Goal: Use online tool/utility: Utilize a website feature to perform a specific function

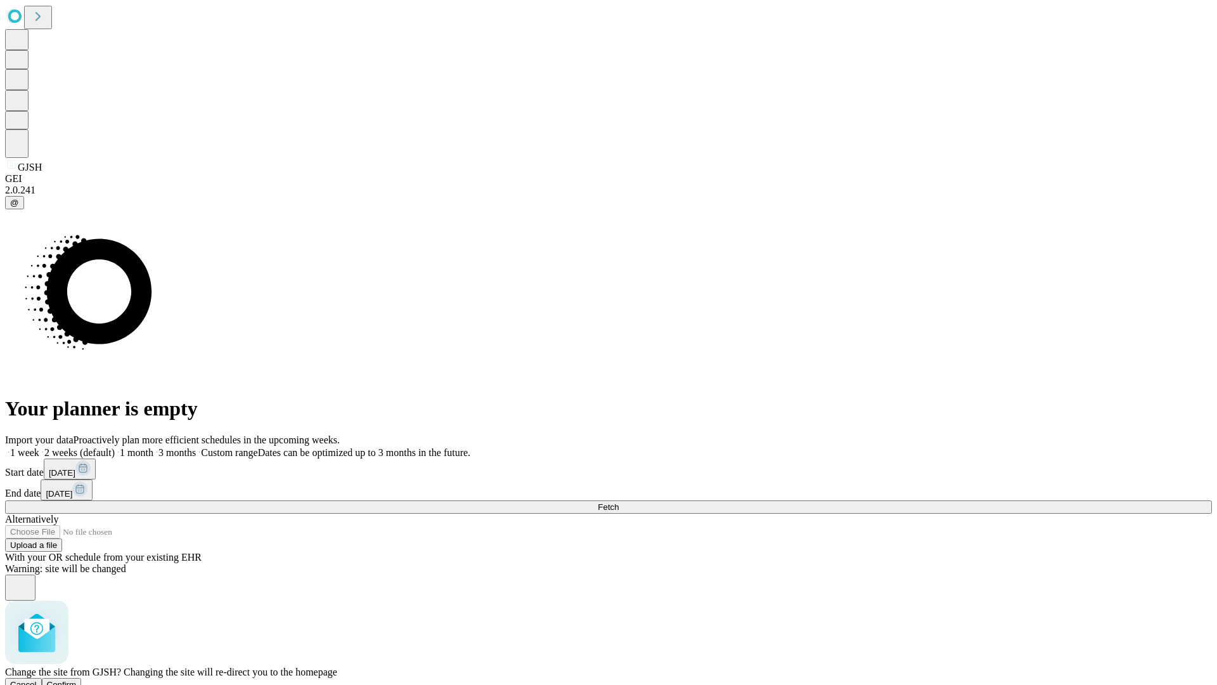
click at [77, 680] on span "Confirm" at bounding box center [62, 685] width 30 height 10
click at [153, 447] on label "1 month" at bounding box center [134, 452] width 39 height 11
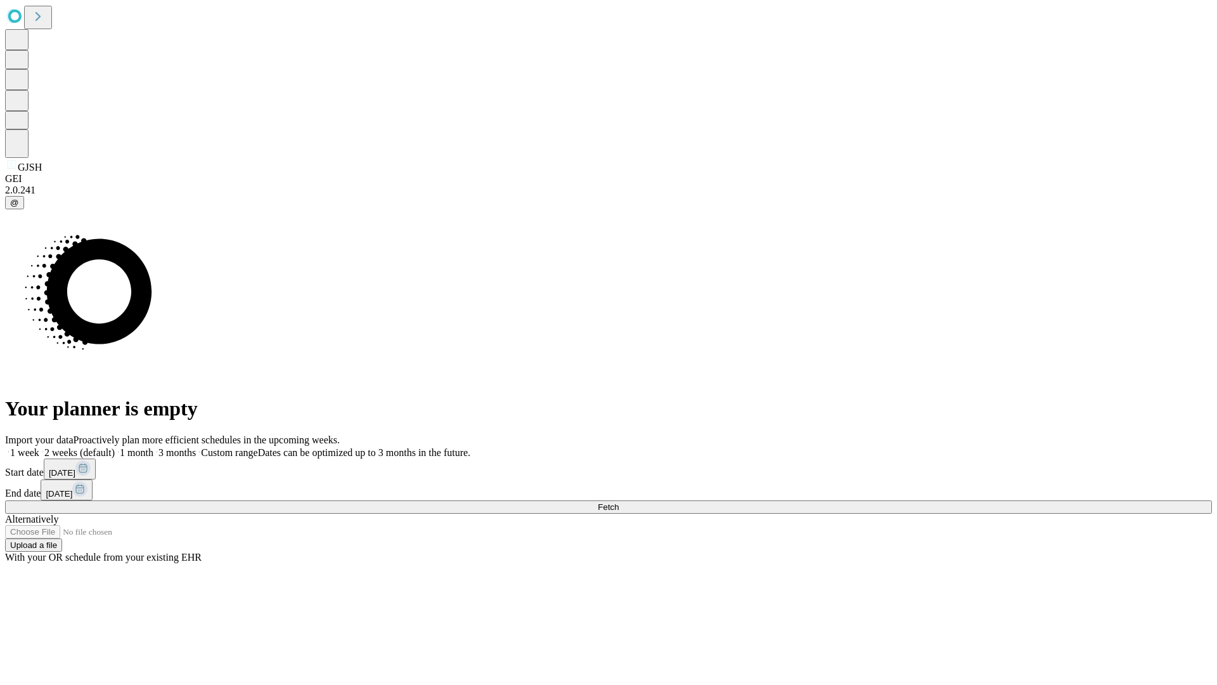
click at [619, 502] on span "Fetch" at bounding box center [608, 507] width 21 height 10
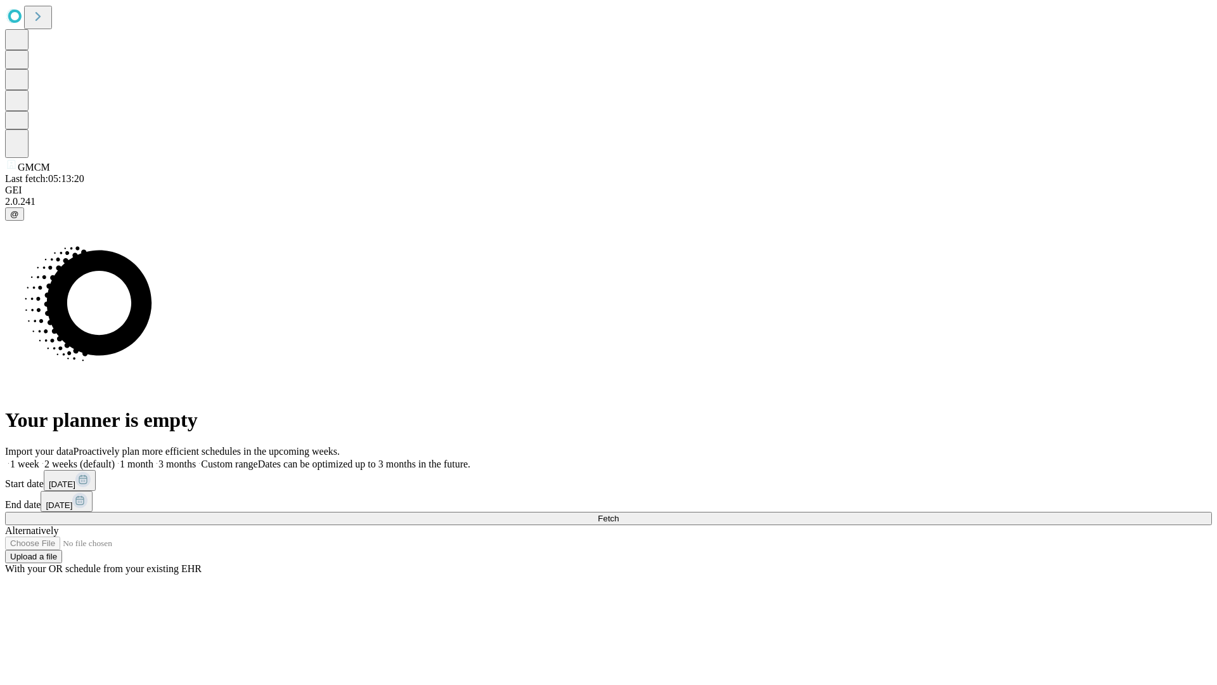
click at [153, 458] on label "1 month" at bounding box center [134, 463] width 39 height 11
click at [619, 513] on span "Fetch" at bounding box center [608, 518] width 21 height 10
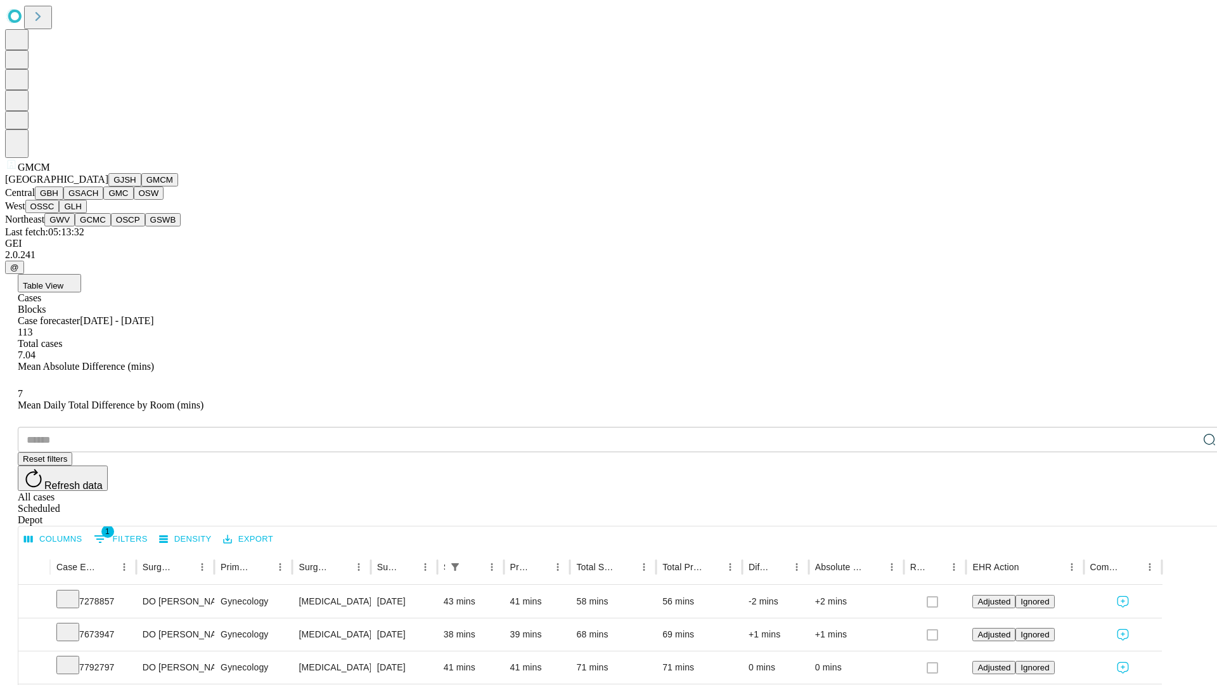
click at [63, 200] on button "GBH" at bounding box center [49, 192] width 29 height 13
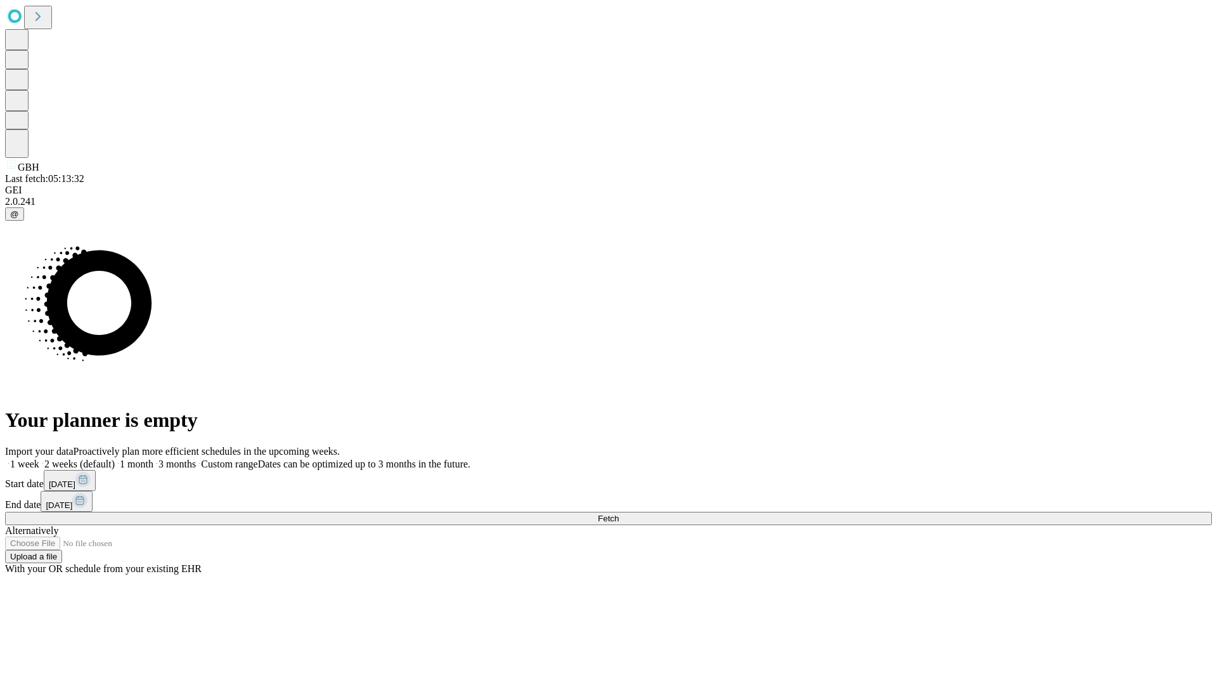
click at [153, 458] on label "1 month" at bounding box center [134, 463] width 39 height 11
click at [619, 513] on span "Fetch" at bounding box center [608, 518] width 21 height 10
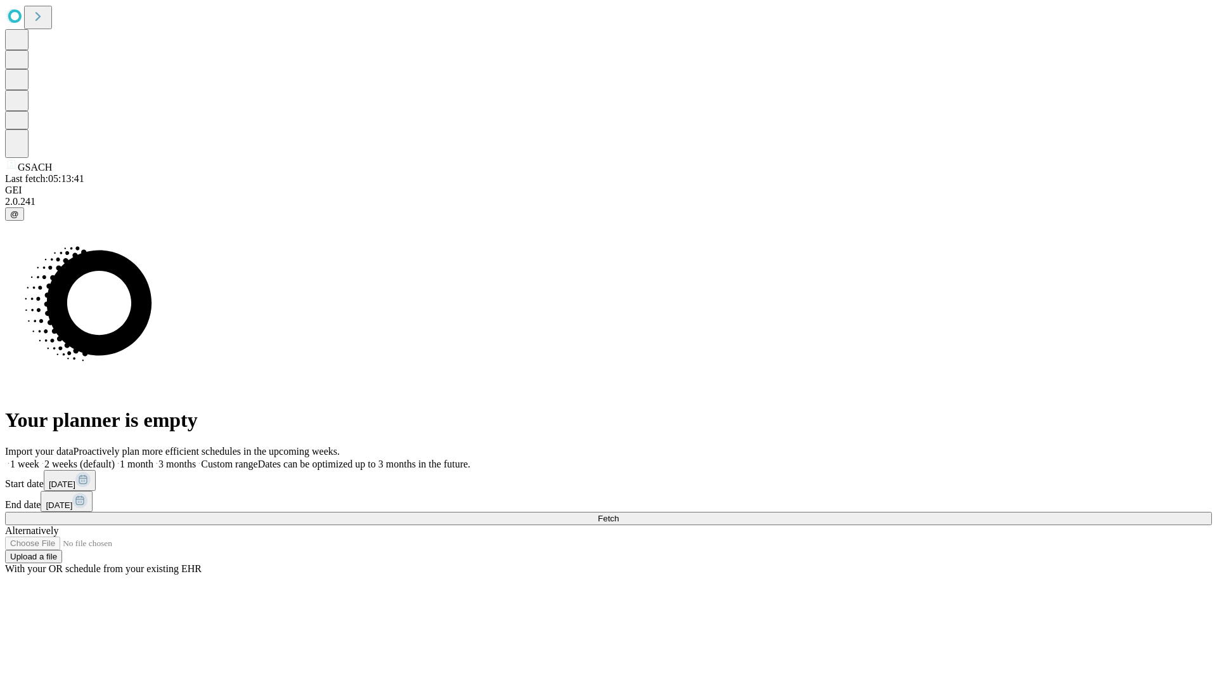
click at [153, 458] on label "1 month" at bounding box center [134, 463] width 39 height 11
click at [619, 513] on span "Fetch" at bounding box center [608, 518] width 21 height 10
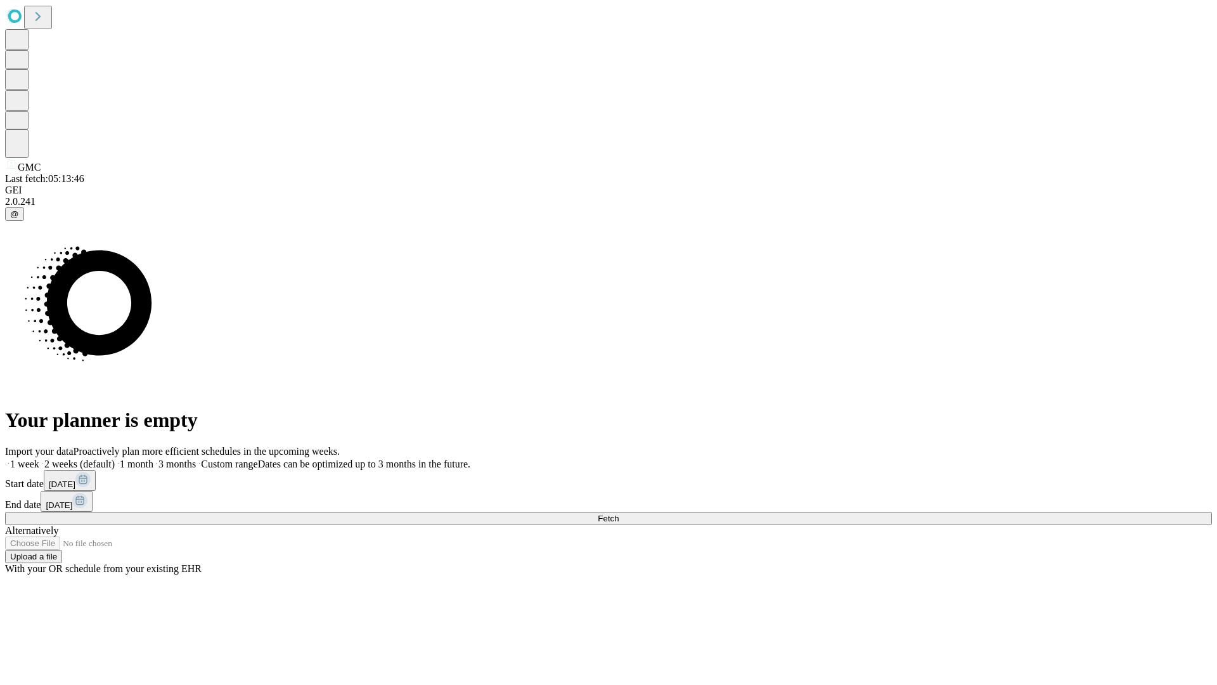
click at [153, 458] on label "1 month" at bounding box center [134, 463] width 39 height 11
click at [619, 513] on span "Fetch" at bounding box center [608, 518] width 21 height 10
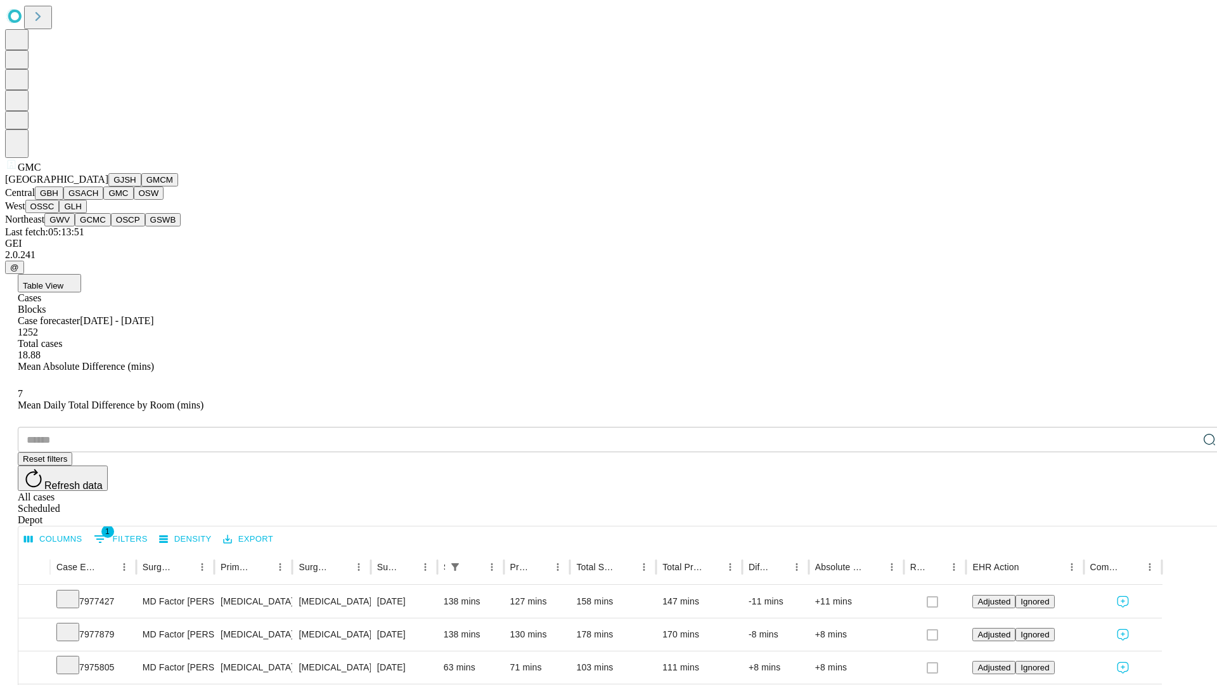
click at [134, 200] on button "OSW" at bounding box center [149, 192] width 30 height 13
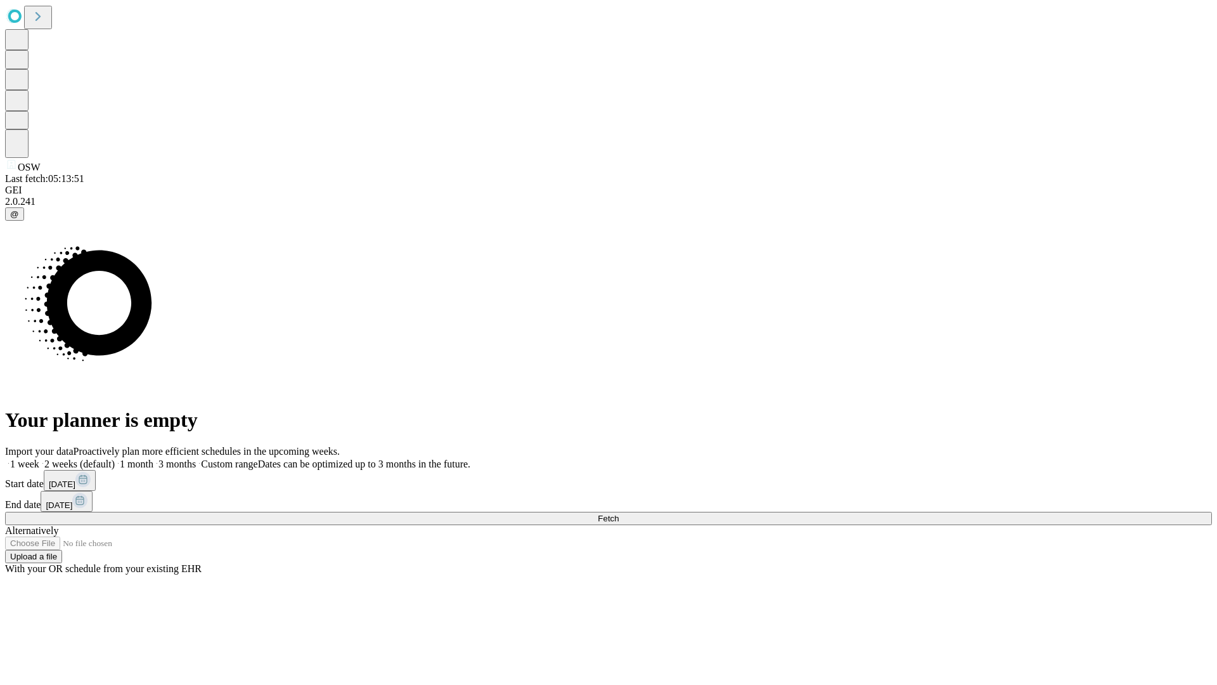
click at [153, 458] on label "1 month" at bounding box center [134, 463] width 39 height 11
click at [619, 513] on span "Fetch" at bounding box center [608, 518] width 21 height 10
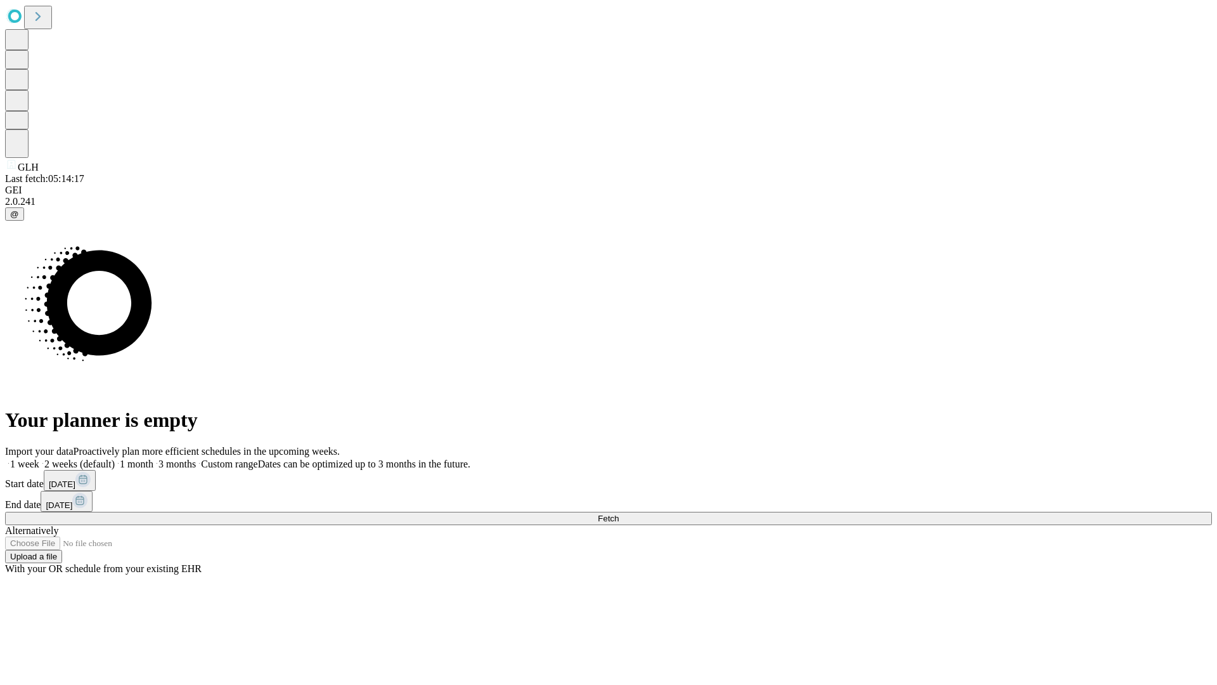
click at [153, 458] on label "1 month" at bounding box center [134, 463] width 39 height 11
click at [619, 513] on span "Fetch" at bounding box center [608, 518] width 21 height 10
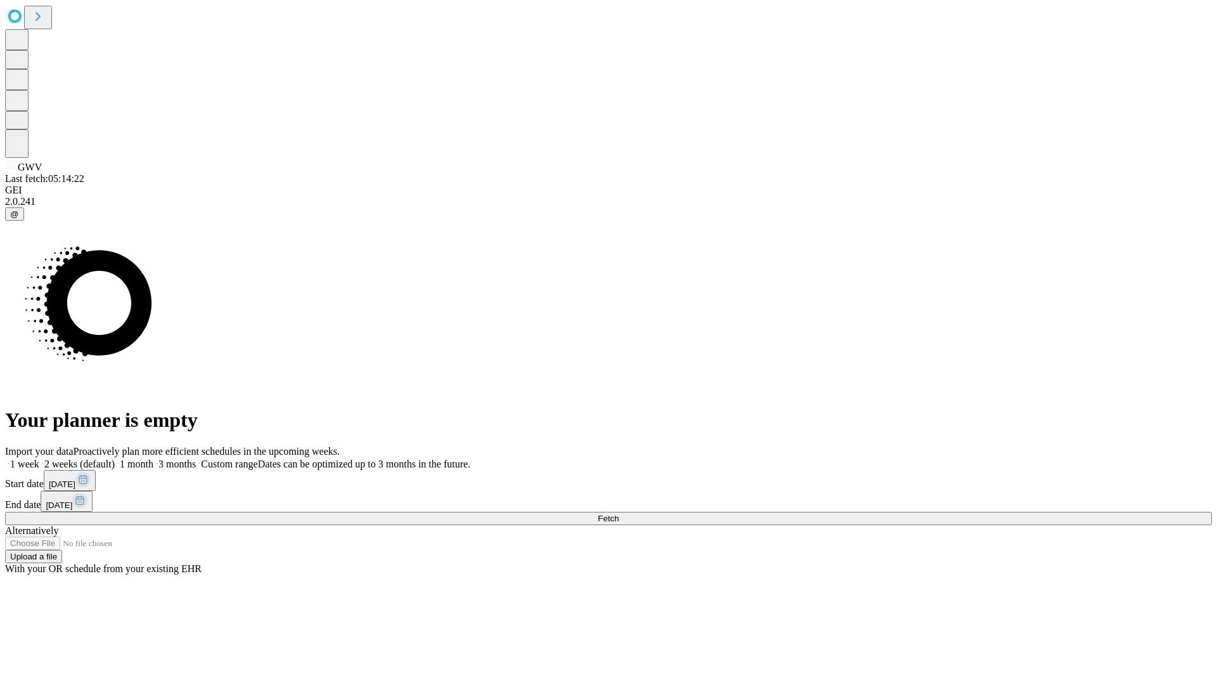
click at [153, 458] on label "1 month" at bounding box center [134, 463] width 39 height 11
click at [619, 513] on span "Fetch" at bounding box center [608, 518] width 21 height 10
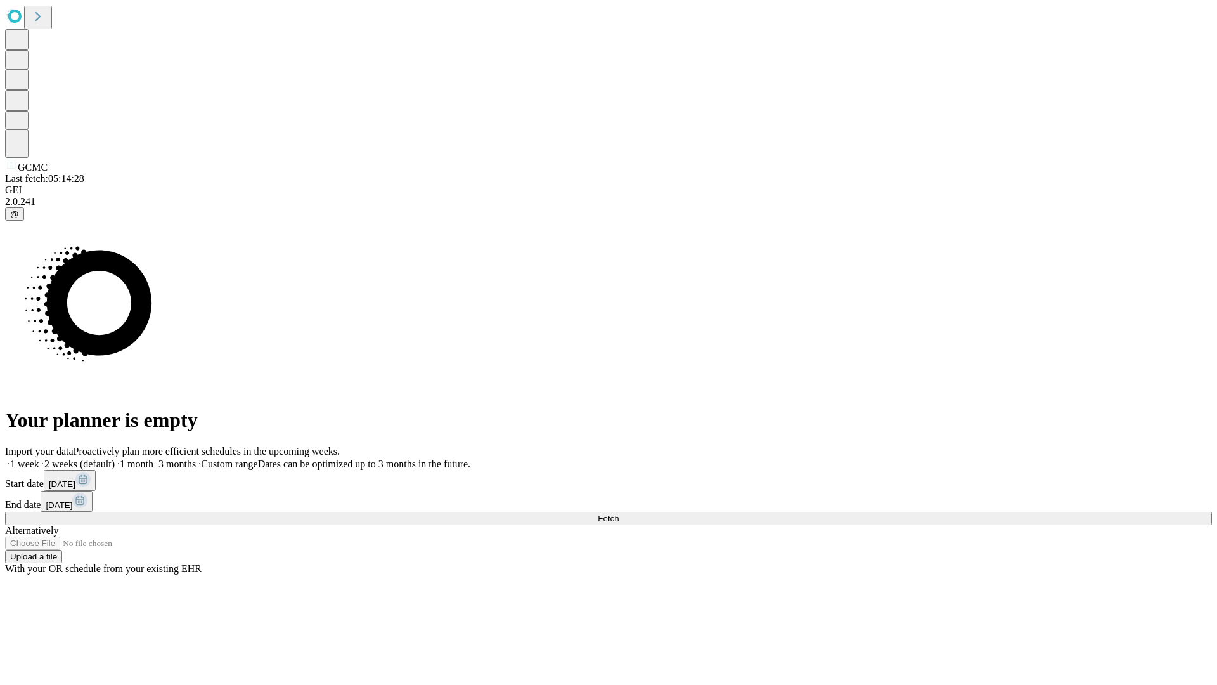
click at [153, 458] on label "1 month" at bounding box center [134, 463] width 39 height 11
click at [619, 513] on span "Fetch" at bounding box center [608, 518] width 21 height 10
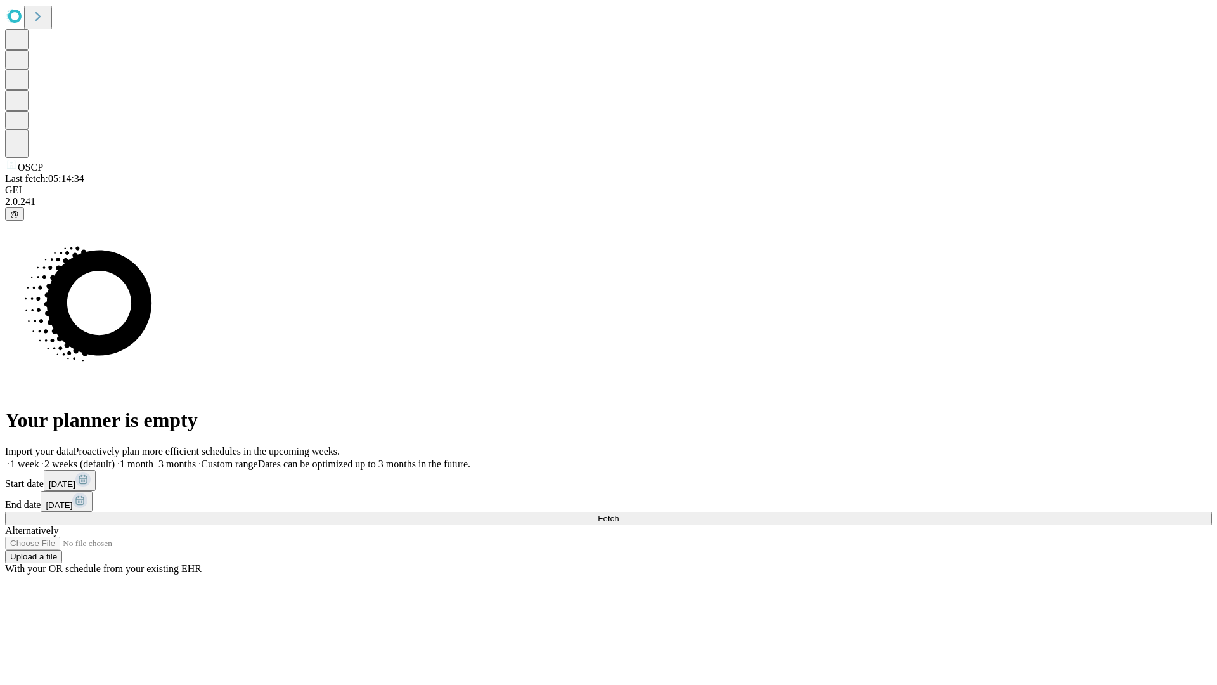
click at [619, 513] on span "Fetch" at bounding box center [608, 518] width 21 height 10
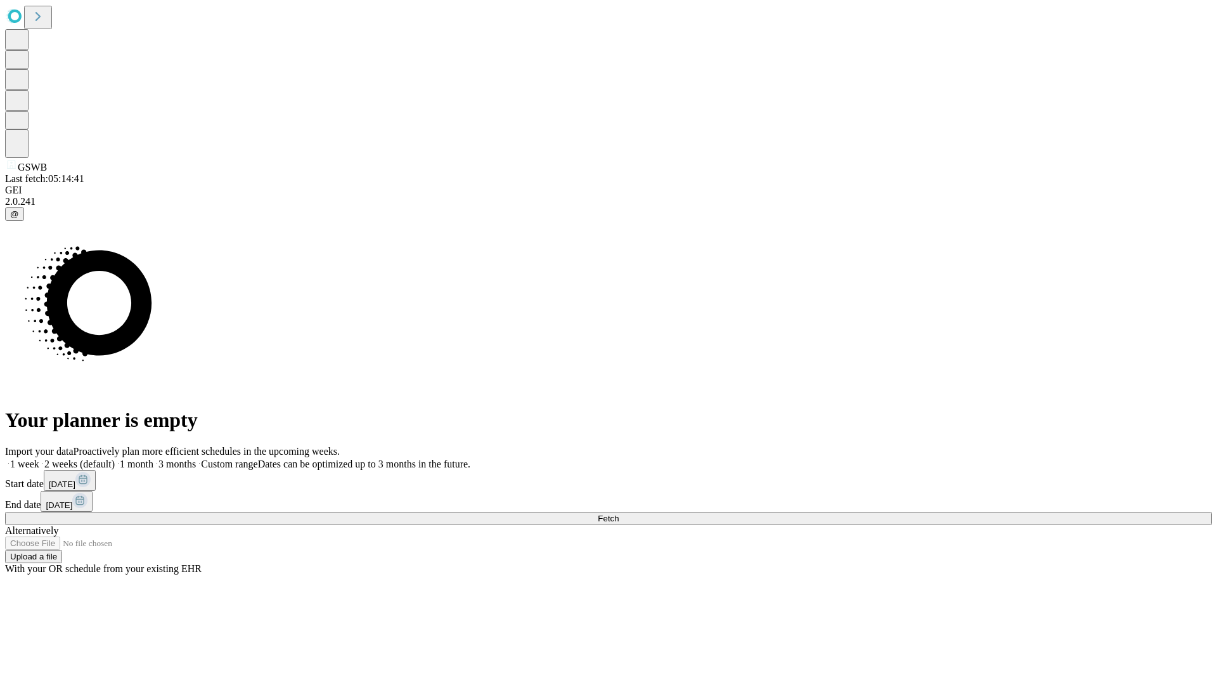
click at [153, 458] on label "1 month" at bounding box center [134, 463] width 39 height 11
click at [619, 513] on span "Fetch" at bounding box center [608, 518] width 21 height 10
